Goal: Book appointment/travel/reservation

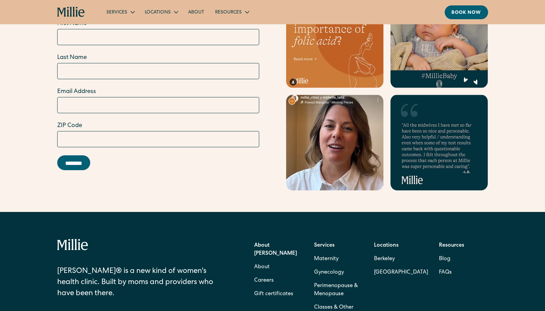
scroll to position [2142, 0]
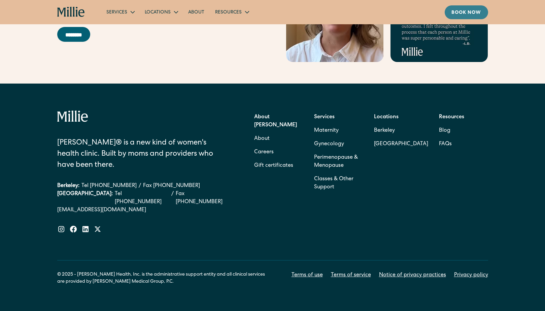
click at [460, 12] on div "Book now" at bounding box center [467, 12] width 30 height 7
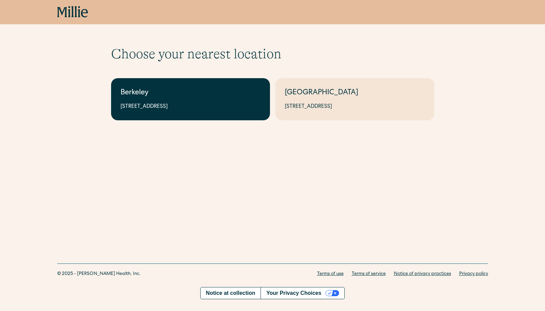
click at [140, 114] on link "Berkeley 2999 Regent St, Suite 524, Berkeley, CA 94705" at bounding box center [190, 99] width 159 height 42
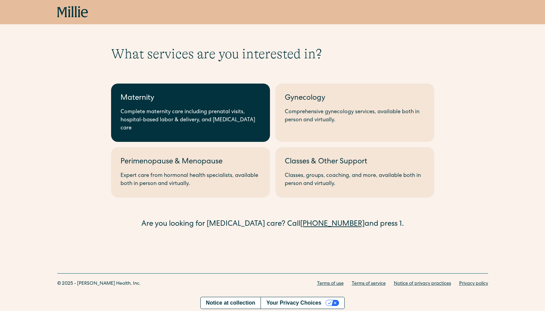
click at [200, 85] on link "Maternity Complete maternity care including prenatal visits, hospital-based lab…" at bounding box center [190, 113] width 159 height 58
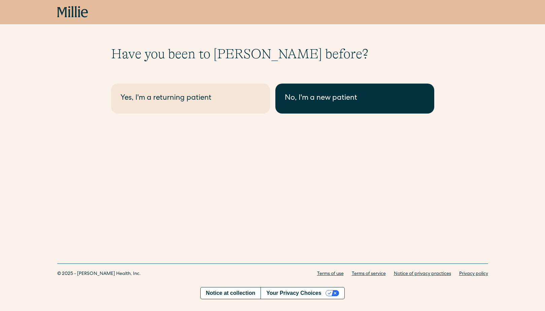
click at [386, 94] on div "No, I'm a new patient" at bounding box center [355, 98] width 140 height 11
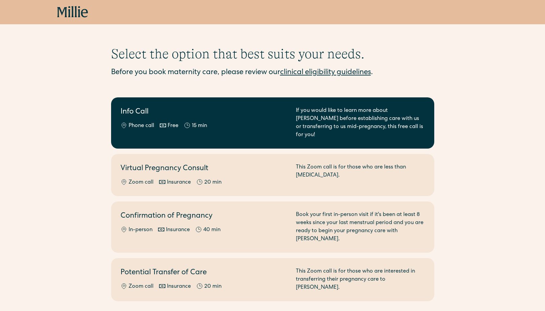
click at [221, 119] on div "Info Call Phone call Free 15 min" at bounding box center [204, 123] width 167 height 32
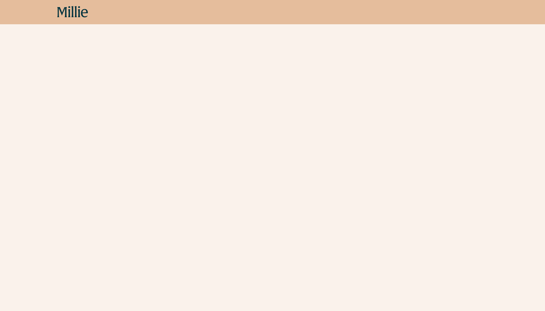
scroll to position [157, 0]
